Goal: Task Accomplishment & Management: Manage account settings

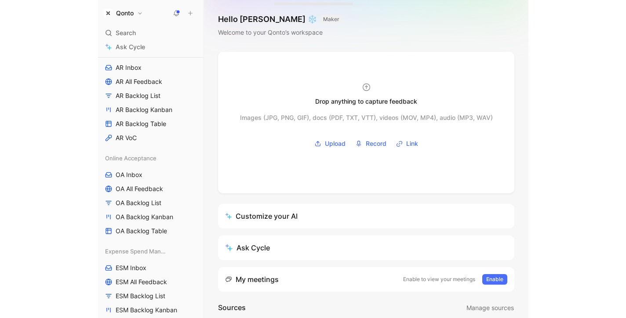
scroll to position [224, 0]
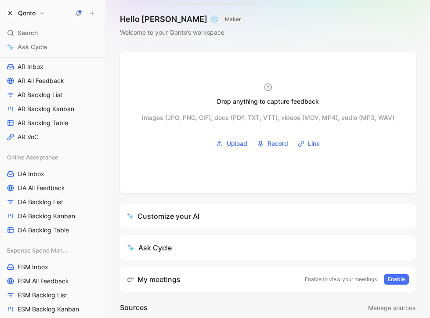
click at [36, 11] on button "Qonto" at bounding box center [26, 13] width 44 height 12
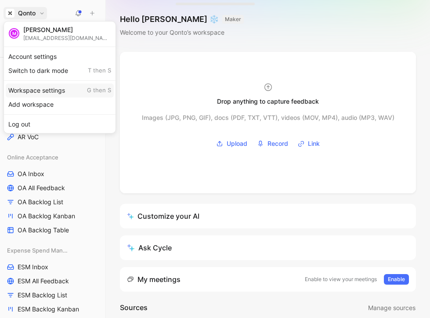
click at [43, 91] on div "Workspace settings G then S" at bounding box center [60, 91] width 108 height 14
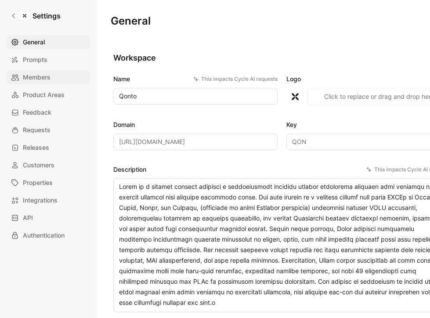
click at [39, 75] on span "Members" at bounding box center [37, 77] width 28 height 11
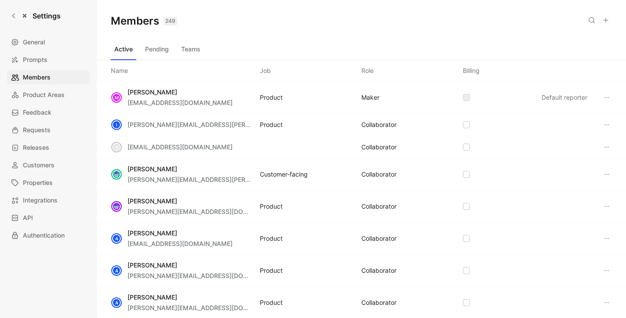
click at [430, 19] on icon at bounding box center [605, 20] width 7 height 7
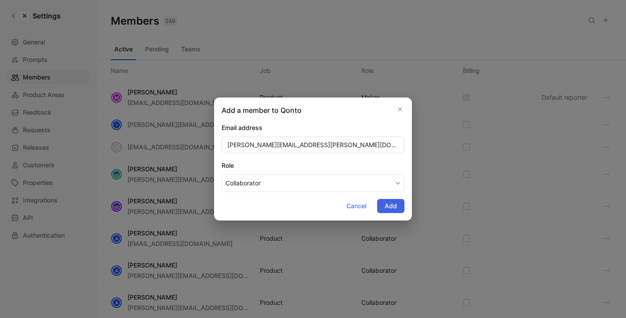
type input "[PERSON_NAME][EMAIL_ADDRESS][PERSON_NAME][DOMAIN_NAME]"
click at [384, 202] on button "Add" at bounding box center [390, 206] width 27 height 14
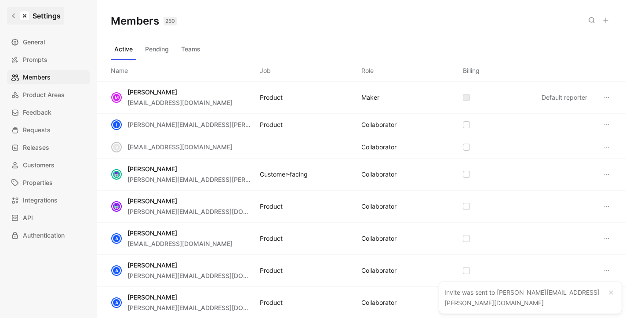
click at [15, 18] on icon at bounding box center [14, 16] width 6 height 6
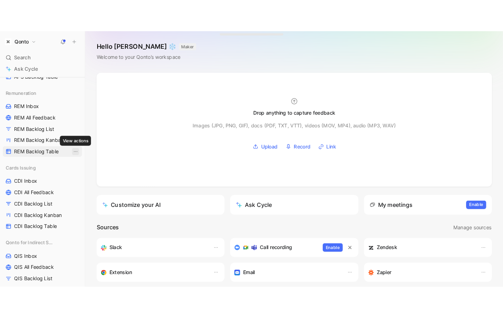
scroll to position [680, 0]
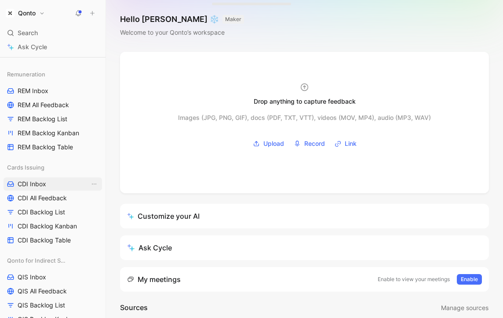
click at [34, 181] on span "CDI Inbox" at bounding box center [32, 184] width 29 height 9
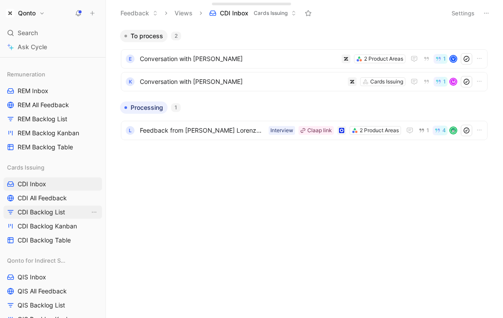
click at [36, 212] on span "CDI Backlog List" at bounding box center [41, 212] width 47 height 9
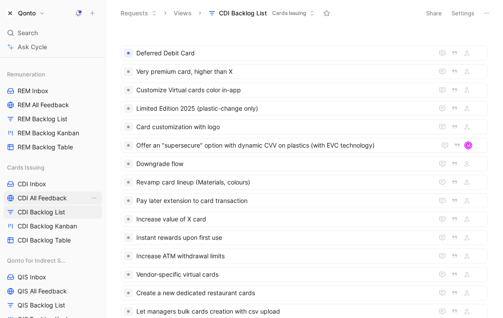
click at [38, 197] on span "CDI All Feedback" at bounding box center [42, 198] width 49 height 9
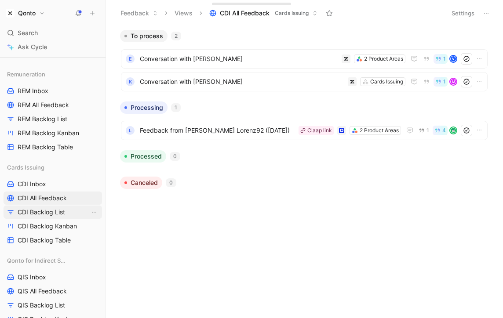
click at [34, 207] on link "CDI Backlog List" at bounding box center [53, 212] width 98 height 13
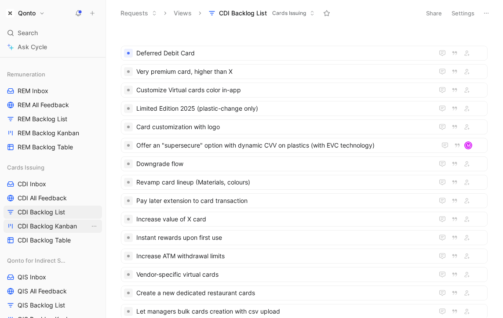
click at [48, 231] on link "CDI Backlog Kanban" at bounding box center [53, 226] width 98 height 13
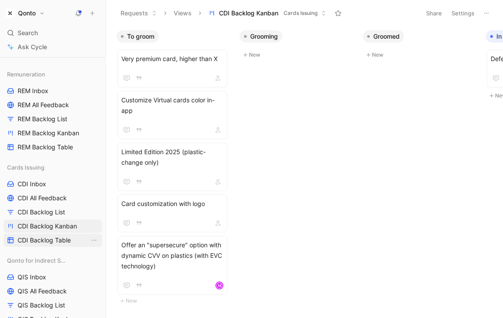
click at [51, 244] on span "CDI Backlog Table" at bounding box center [44, 240] width 53 height 9
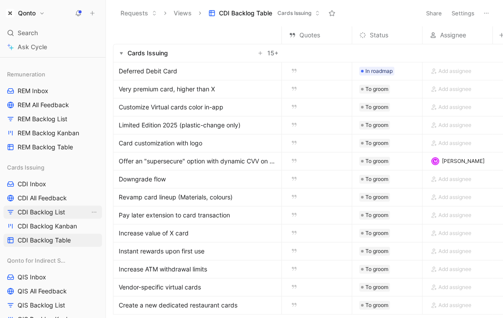
click at [50, 215] on span "CDI Backlog List" at bounding box center [41, 212] width 47 height 9
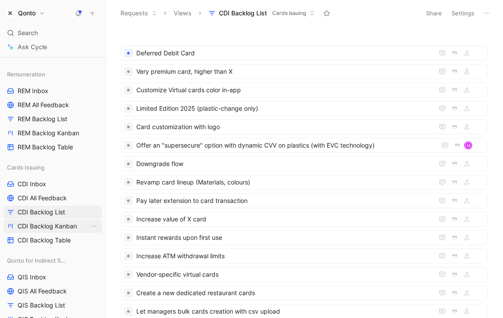
click at [66, 229] on span "CDI Backlog Kanban" at bounding box center [47, 226] width 59 height 9
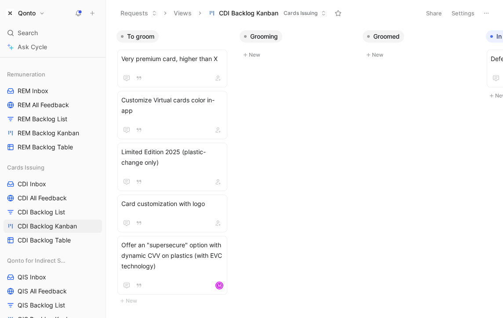
click at [430, 10] on button "Settings" at bounding box center [463, 13] width 31 height 12
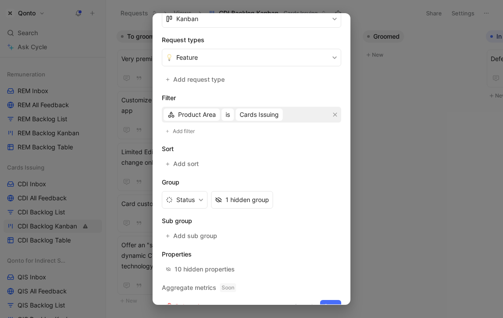
scroll to position [176, 0]
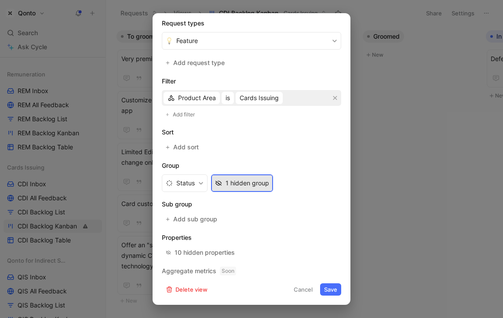
click at [236, 186] on div "1 hidden group" at bounding box center [248, 183] width 44 height 11
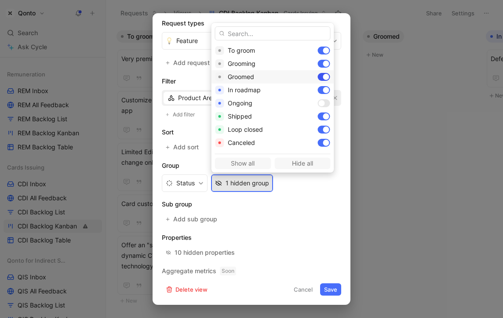
click at [318, 75] on div at bounding box center [324, 77] width 12 height 8
click at [318, 66] on div at bounding box center [324, 64] width 12 height 8
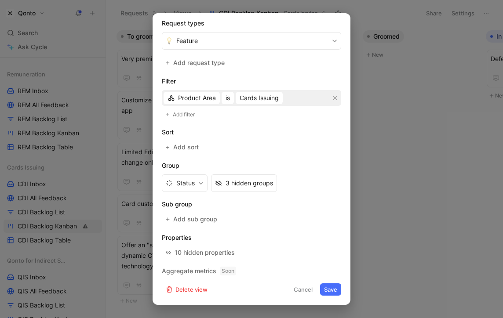
click at [328, 284] on button "Save" at bounding box center [330, 290] width 21 height 12
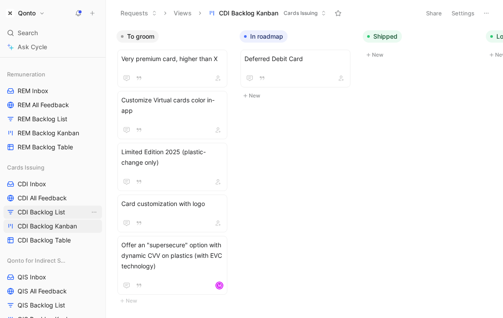
click at [55, 212] on span "CDI Backlog List" at bounding box center [41, 212] width 47 height 9
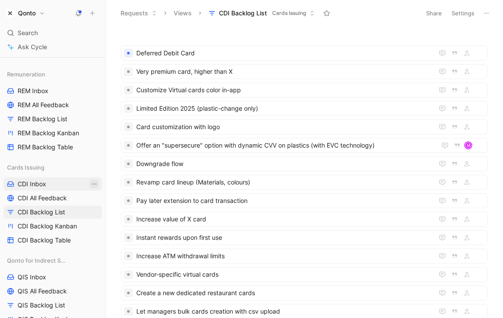
click at [93, 181] on icon "View actions" at bounding box center [94, 184] width 7 height 7
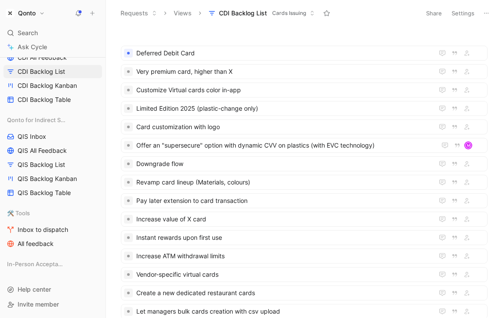
scroll to position [797, 0]
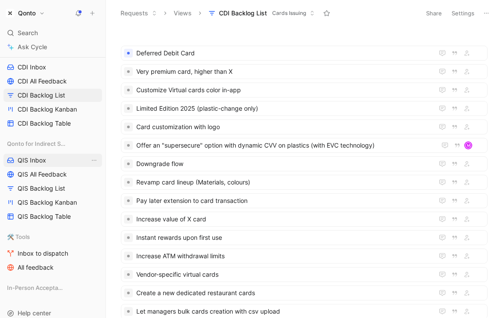
click at [40, 163] on span "QIS Inbox" at bounding box center [32, 160] width 29 height 9
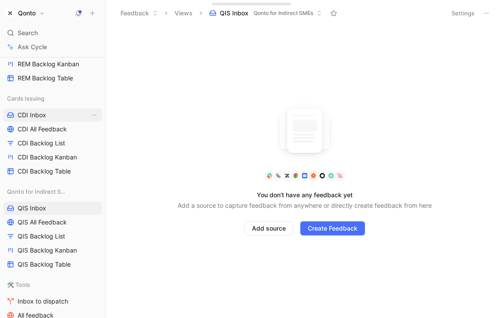
click at [44, 113] on span "CDI Inbox" at bounding box center [32, 115] width 29 height 9
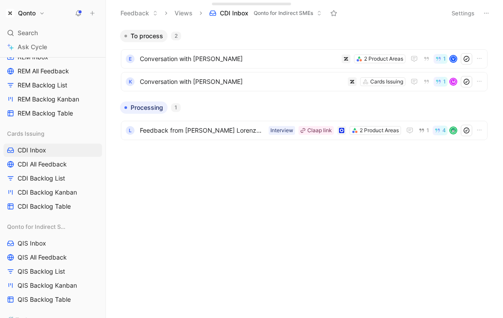
scroll to position [711, 0]
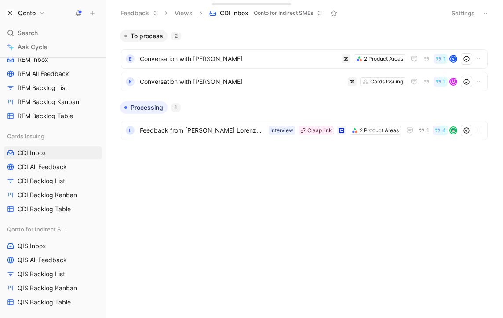
click at [93, 14] on icon at bounding box center [92, 13] width 6 height 6
click at [242, 258] on div "To process 2 e Conversation with [PERSON_NAME] 2 Product Areas 1 V k Conversati…" at bounding box center [304, 174] width 384 height 288
click at [187, 131] on span "Feedback from [PERSON_NAME] Lorenz92 ([DATE])" at bounding box center [202, 130] width 125 height 11
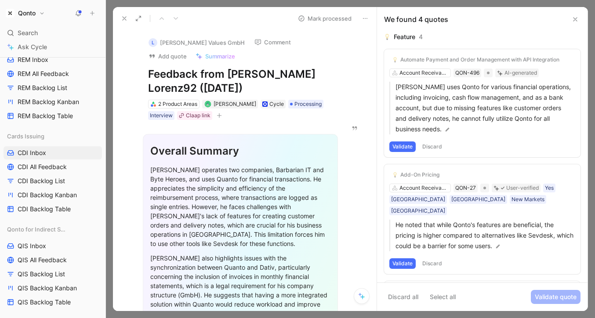
click at [408, 296] on button "Discard all" at bounding box center [403, 297] width 38 height 14
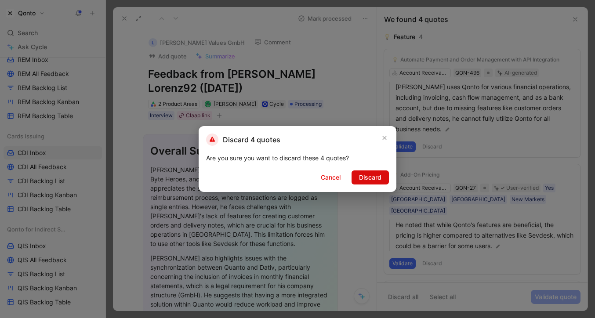
click at [368, 182] on span "Discard" at bounding box center [370, 177] width 22 height 11
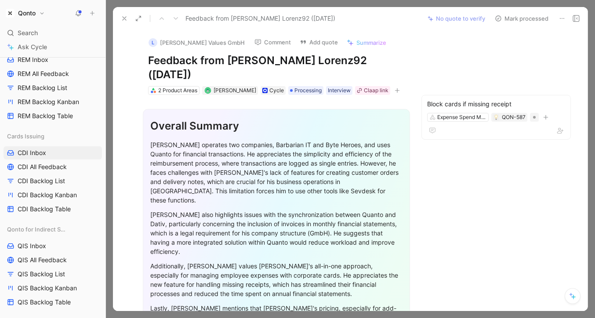
click at [430, 20] on button "No quote to verify" at bounding box center [457, 18] width 66 height 12
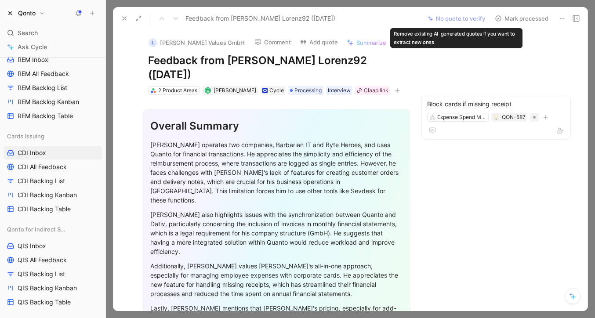
click at [430, 18] on button "No quote to verify" at bounding box center [457, 18] width 66 height 12
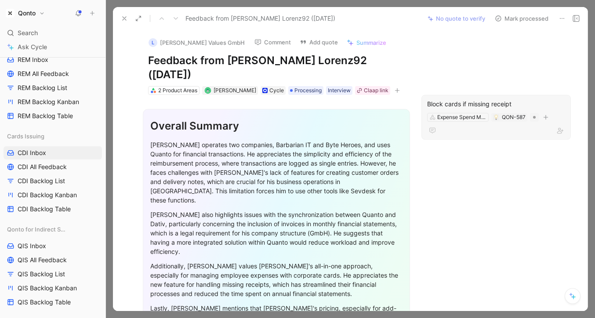
click at [430, 99] on div "Block cards if missing receipt" at bounding box center [496, 104] width 138 height 11
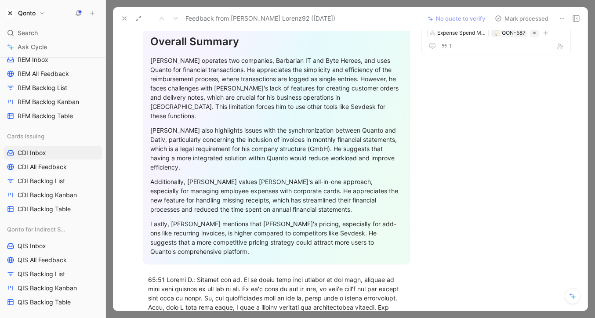
scroll to position [64, 0]
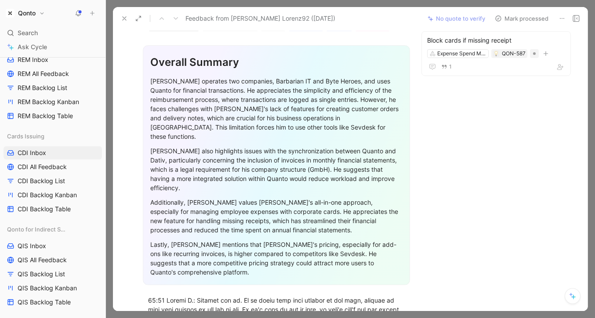
click at [430, 296] on button at bounding box center [573, 296] width 16 height 16
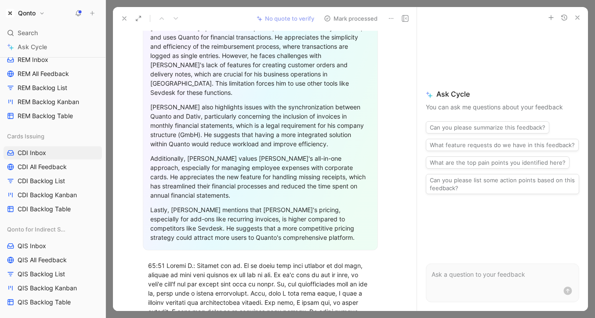
click at [430, 280] on form at bounding box center [502, 283] width 153 height 39
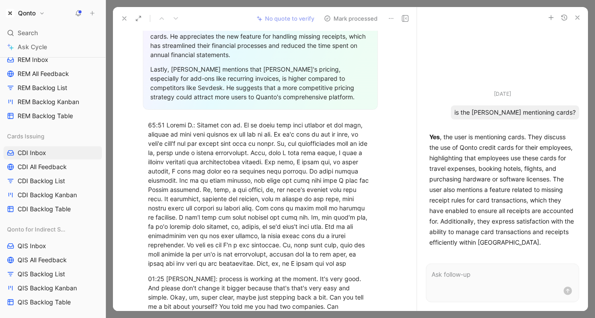
scroll to position [0, 0]
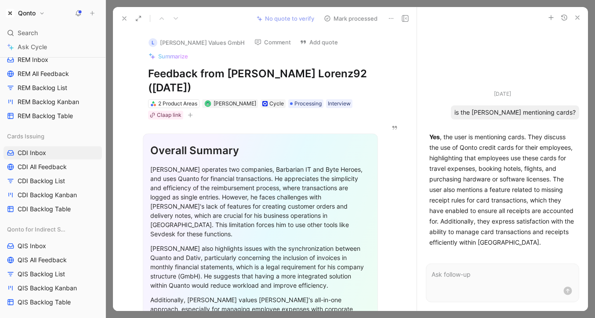
click at [121, 20] on icon at bounding box center [124, 18] width 7 height 7
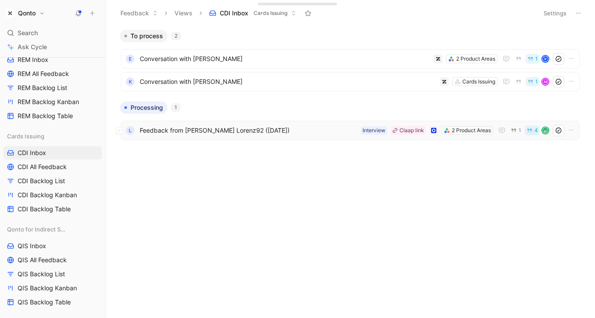
click at [282, 128] on span "Feedback from [PERSON_NAME] Lorenz92 ([DATE])" at bounding box center [249, 130] width 218 height 11
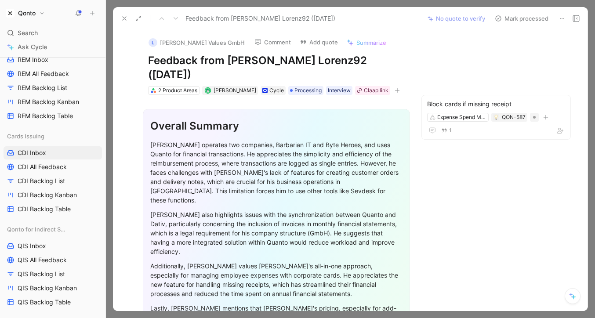
click at [430, 10] on div "Feedback from [PERSON_NAME] Lorenz92 ([DATE]) No quote to verify Mark processed" at bounding box center [350, 18] width 475 height 23
click at [430, 15] on button "No quote to verify" at bounding box center [457, 18] width 66 height 12
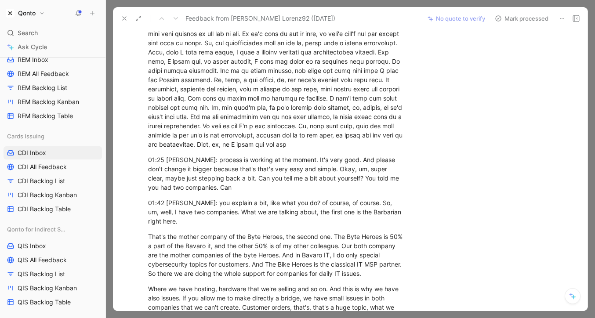
scroll to position [403, 0]
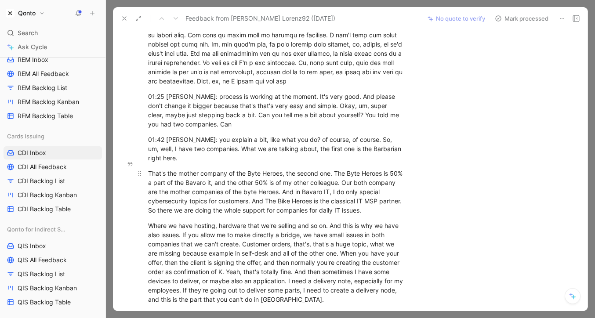
click at [160, 169] on div "That's the mother company of the Byte Heroes, the second one. The Byte Heroes i…" at bounding box center [276, 192] width 257 height 46
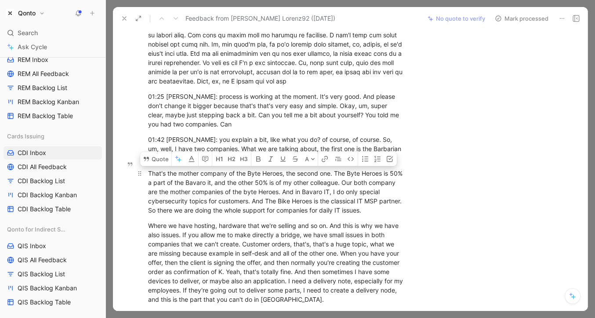
drag, startPoint x: 160, startPoint y: 150, endPoint x: 390, endPoint y: 189, distance: 233.1
click at [390, 189] on div "That's the mother company of the Byte Heroes, the second one. The Byte Heroes i…" at bounding box center [276, 192] width 257 height 46
click at [120, 152] on button "Quote" at bounding box center [130, 159] width 31 height 14
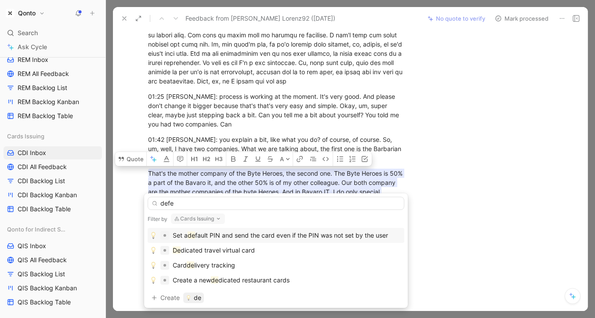
type input "defer"
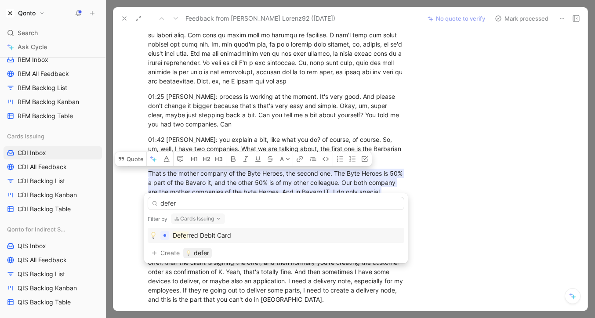
click at [190, 204] on input "defer" at bounding box center [276, 203] width 257 height 13
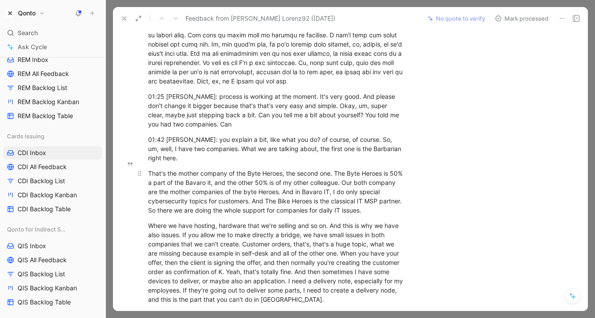
click at [157, 166] on p "That's the mother company of the Byte Heroes, the second one. The Byte Heroes i…" at bounding box center [276, 191] width 290 height 51
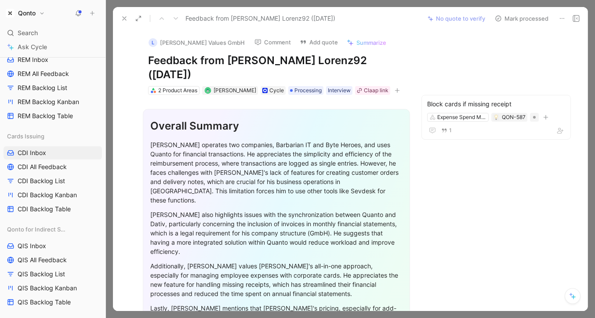
click at [296, 45] on button "Add quote" at bounding box center [319, 42] width 46 height 12
click at [121, 18] on icon at bounding box center [124, 18] width 7 height 7
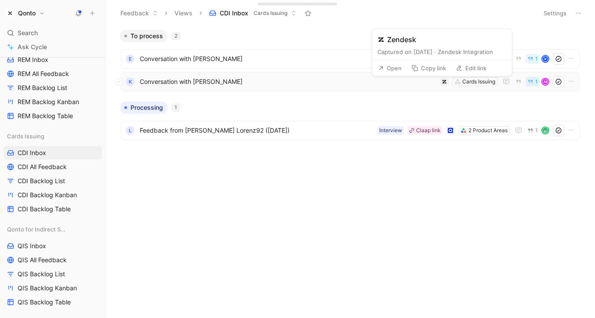
click at [396, 84] on span "Conversation with [PERSON_NAME]" at bounding box center [288, 82] width 297 height 11
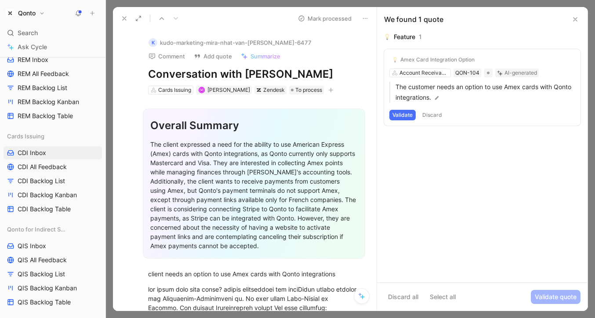
click at [309, 160] on div "The client expressed a need for the ability to use American Express (Amex) card…" at bounding box center [254, 195] width 208 height 111
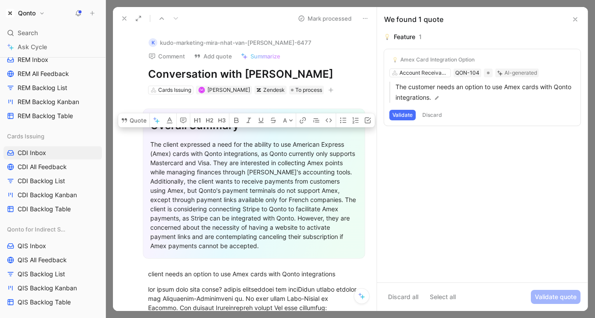
drag, startPoint x: 309, startPoint y: 160, endPoint x: 230, endPoint y: 175, distance: 80.2
click at [230, 175] on div "The client expressed a need for the ability to use American Express (Amex) card…" at bounding box center [254, 195] width 208 height 111
click at [281, 170] on div "The client expressed a need for the ability to use American Express (Amex) card…" at bounding box center [254, 195] width 208 height 111
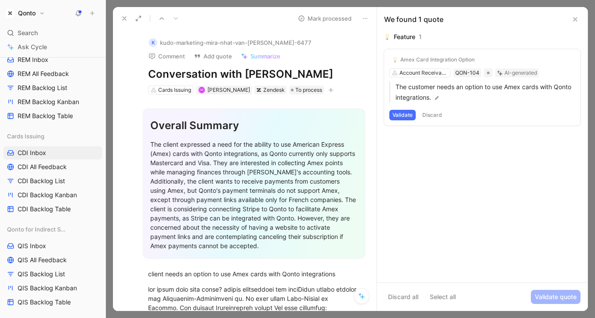
click at [281, 170] on div "The client expressed a need for the ability to use American Express (Amex) card…" at bounding box center [254, 195] width 208 height 111
click at [407, 296] on button "Discard all" at bounding box center [403, 297] width 38 height 14
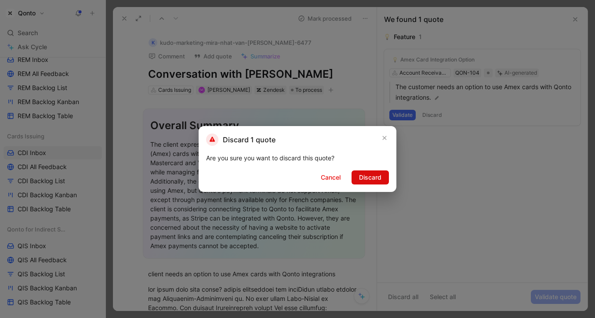
click at [367, 178] on span "Discard" at bounding box center [370, 177] width 22 height 11
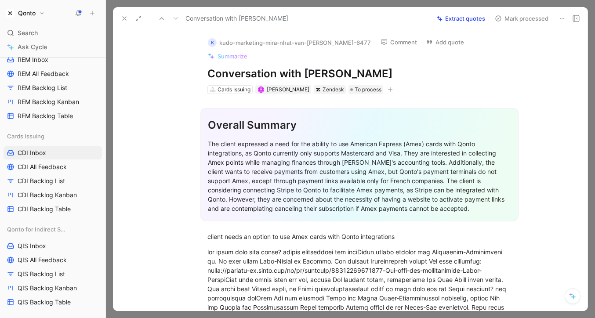
click at [430, 16] on button "Extract quotes" at bounding box center [461, 18] width 56 height 12
click at [294, 232] on div "client needs an option to use Amex cards with Qonto integrations" at bounding box center [360, 236] width 304 height 9
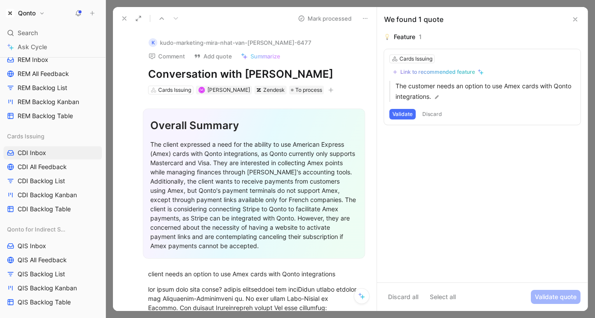
click at [121, 15] on button at bounding box center [124, 18] width 12 height 12
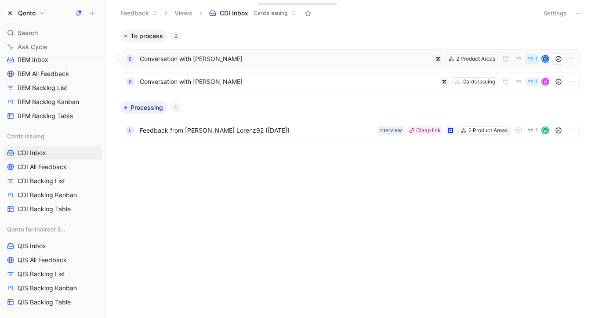
click at [210, 60] on span "Conversation with [PERSON_NAME]" at bounding box center [285, 59] width 291 height 11
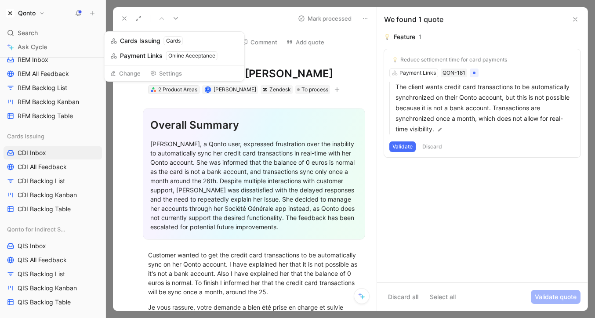
click at [180, 91] on div "2 Product Areas" at bounding box center [177, 89] width 39 height 9
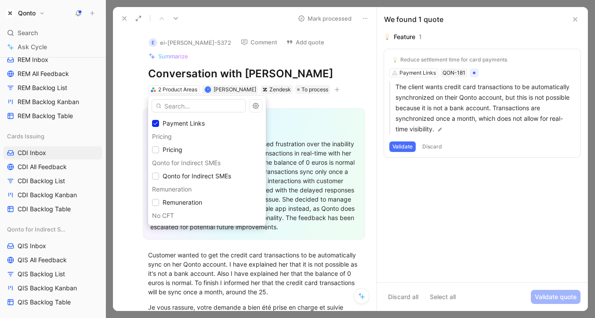
scroll to position [139, 0]
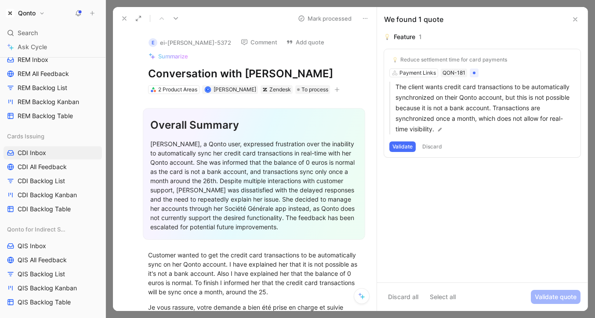
drag, startPoint x: 124, startPoint y: 18, endPoint x: 138, endPoint y: 25, distance: 14.7
click at [124, 18] on use at bounding box center [125, 19] width 4 height 4
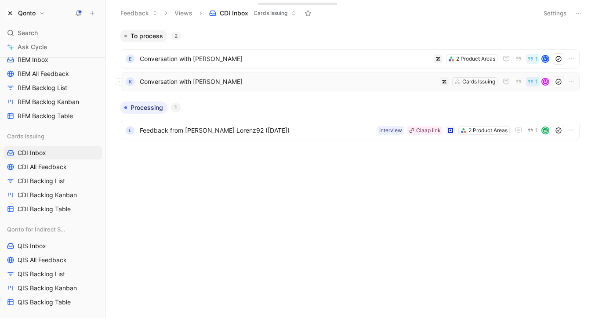
click at [351, 86] on span "Conversation with [PERSON_NAME]" at bounding box center [288, 82] width 297 height 11
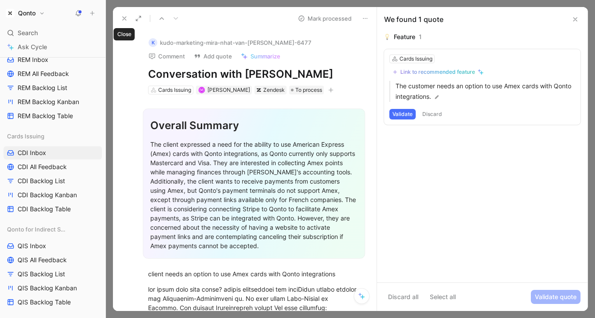
click at [125, 22] on icon at bounding box center [124, 18] width 7 height 7
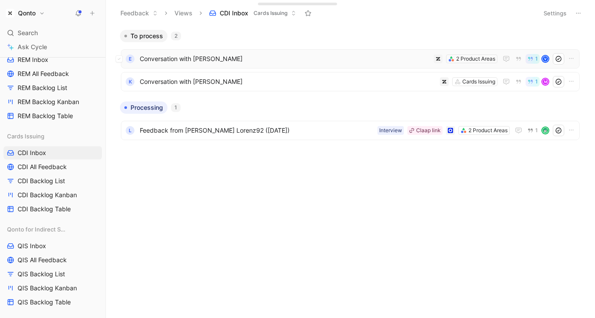
click at [245, 60] on span "Conversation with [PERSON_NAME]" at bounding box center [285, 59] width 291 height 11
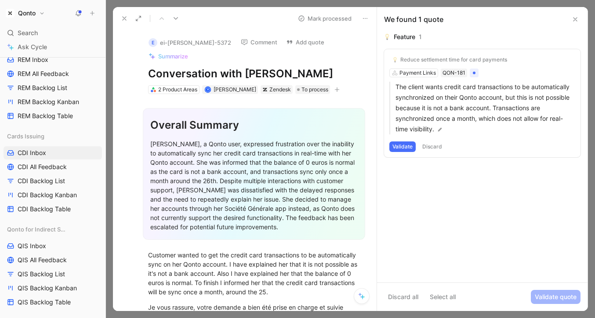
click at [122, 21] on icon at bounding box center [124, 18] width 7 height 7
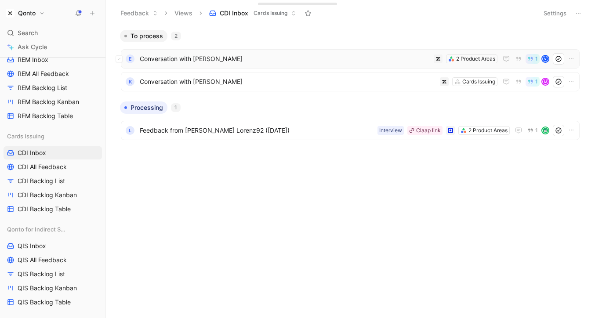
click at [294, 51] on div "e Conversation with [PERSON_NAME] 2 Product Areas 1 V" at bounding box center [350, 58] width 459 height 19
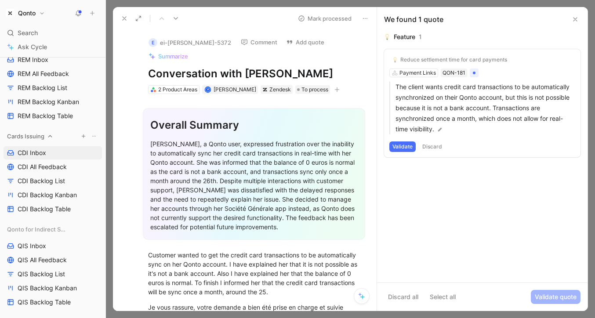
scroll to position [700, 0]
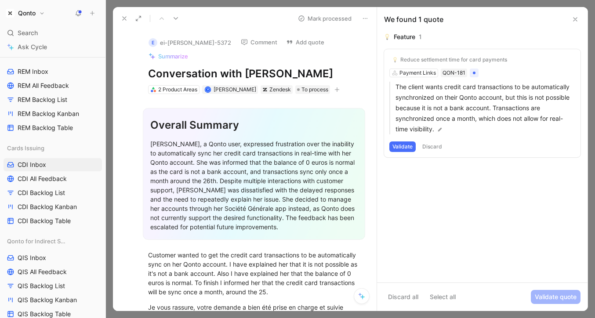
click at [128, 16] on button at bounding box center [124, 18] width 12 height 12
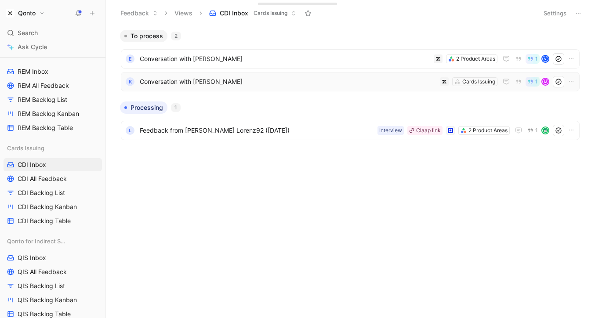
click at [248, 81] on span "Conversation with [PERSON_NAME]" at bounding box center [288, 82] width 297 height 11
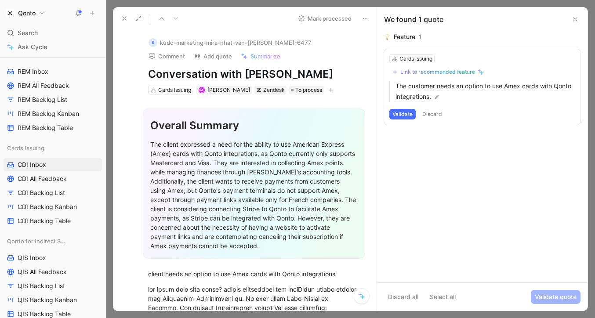
click at [128, 22] on button at bounding box center [124, 18] width 12 height 12
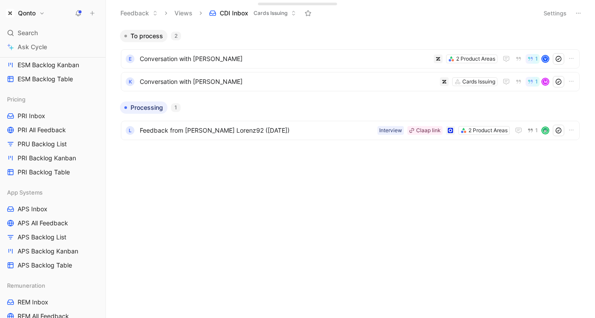
scroll to position [307, 0]
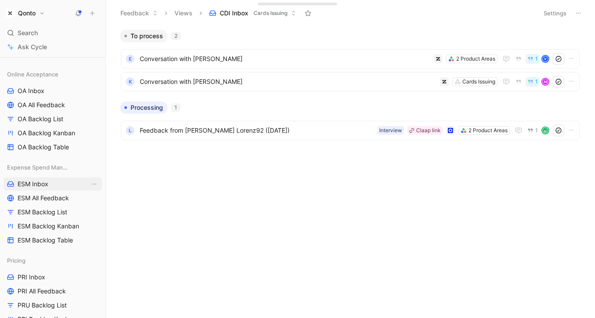
click at [47, 183] on span "ESM Inbox" at bounding box center [33, 184] width 31 height 9
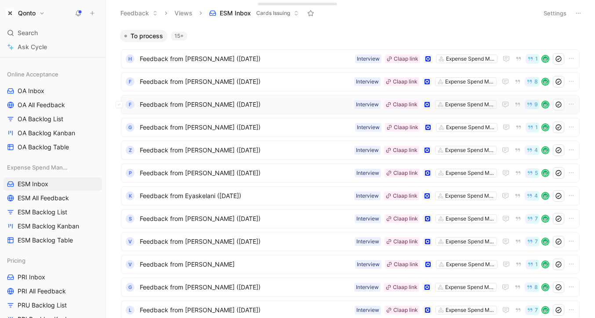
click at [303, 99] on span "Feedback from [PERSON_NAME] ([DATE])" at bounding box center [245, 104] width 211 height 11
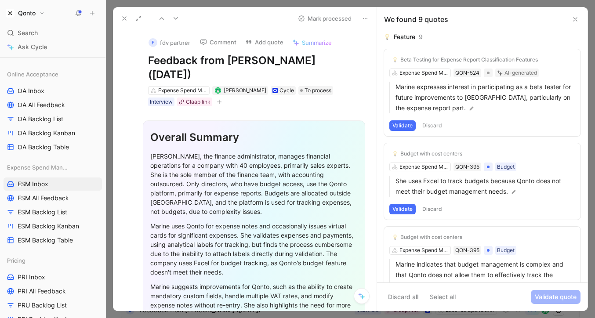
click at [430, 19] on icon at bounding box center [575, 19] width 7 height 7
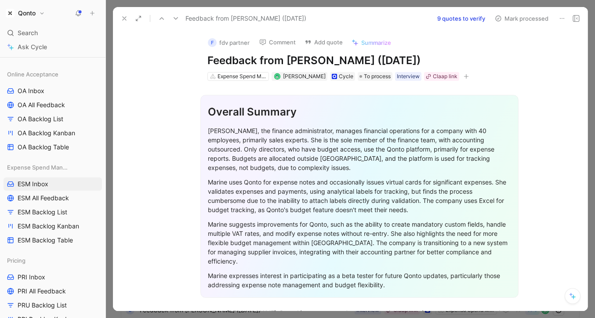
click at [122, 15] on icon at bounding box center [124, 18] width 7 height 7
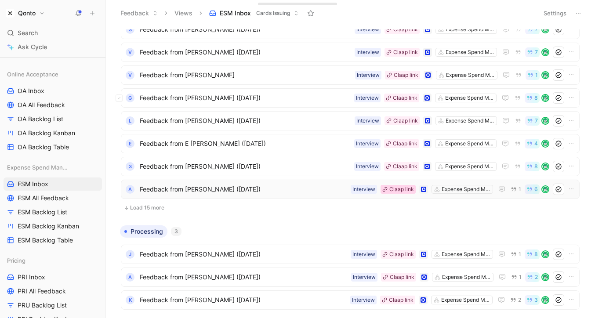
scroll to position [229, 0]
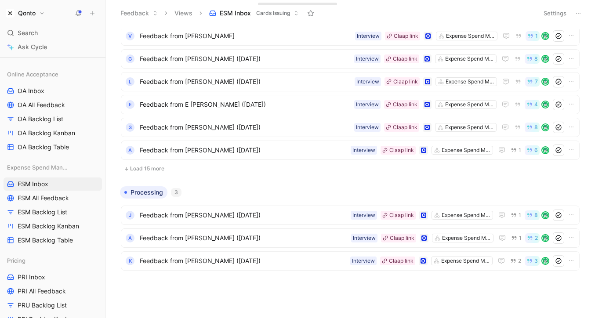
click at [157, 170] on button "Load 15 more" at bounding box center [350, 169] width 459 height 11
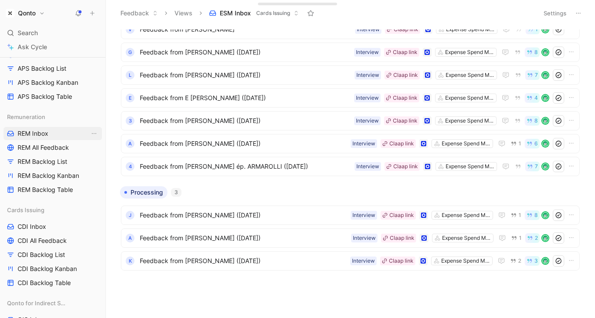
scroll to position [640, 0]
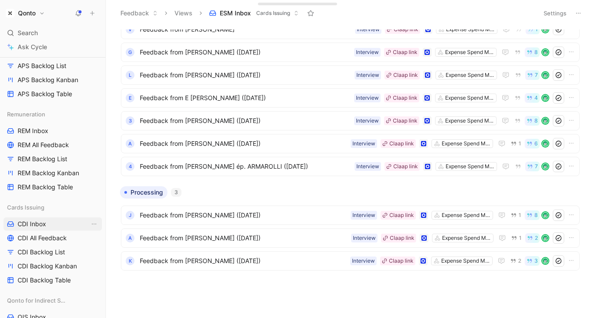
click at [58, 222] on link "CDI Inbox" at bounding box center [53, 224] width 98 height 13
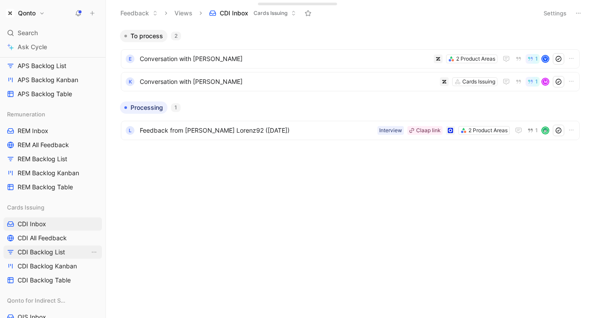
click at [43, 255] on span "CDI Backlog List" at bounding box center [41, 252] width 47 height 9
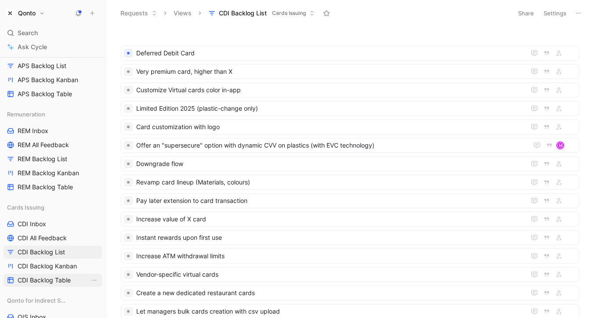
click at [45, 278] on span "CDI Backlog Table" at bounding box center [44, 280] width 53 height 9
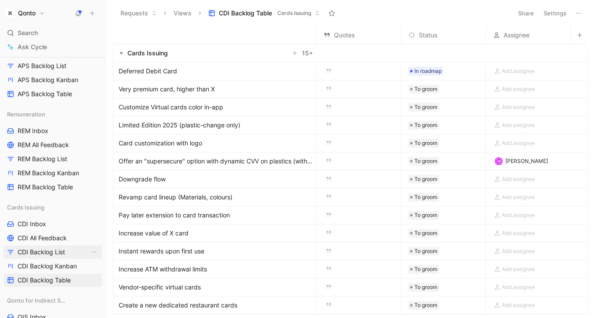
click at [55, 256] on span "CDI Backlog List" at bounding box center [41, 252] width 47 height 9
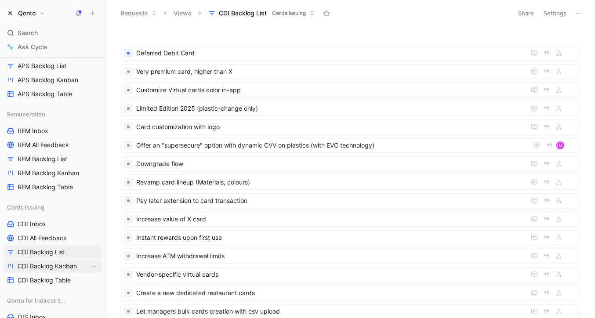
click at [51, 267] on span "CDI Backlog Kanban" at bounding box center [47, 266] width 59 height 9
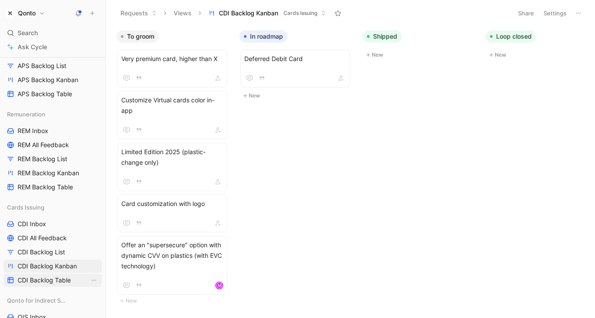
click at [44, 280] on span "CDI Backlog Table" at bounding box center [44, 280] width 53 height 9
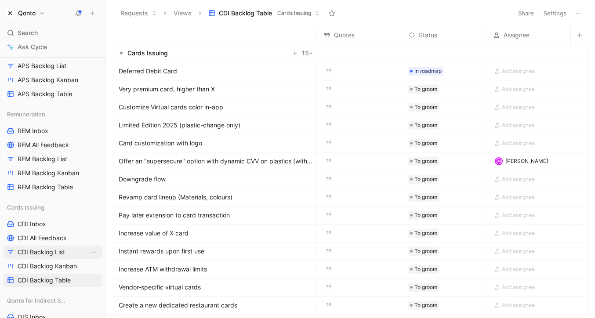
click at [40, 249] on span "CDI Backlog List" at bounding box center [41, 252] width 47 height 9
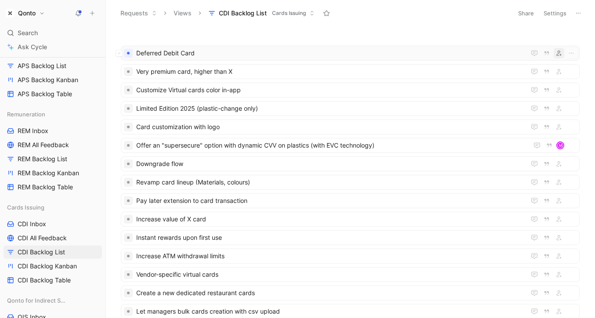
click at [430, 54] on icon "button" at bounding box center [559, 53] width 5 height 5
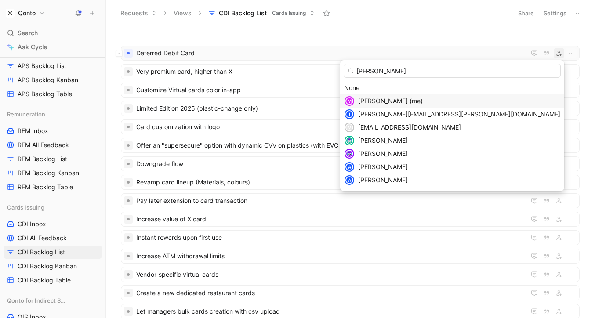
type input "[PERSON_NAME]"
